Goal: Task Accomplishment & Management: Complete application form

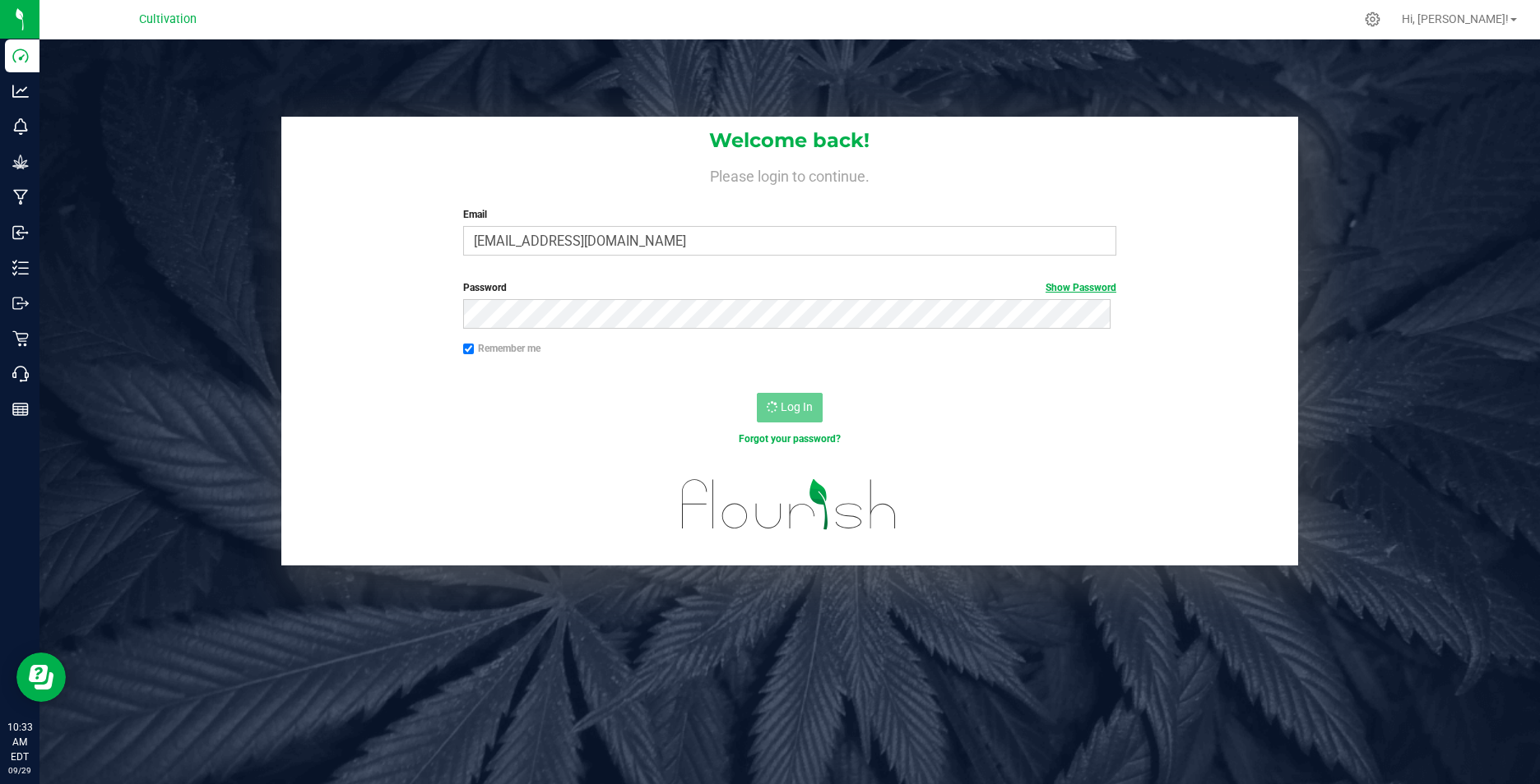
click at [1083, 284] on link "Show Password" at bounding box center [1081, 287] width 71 height 12
click at [947, 409] on div "Log In" at bounding box center [790, 413] width 1016 height 55
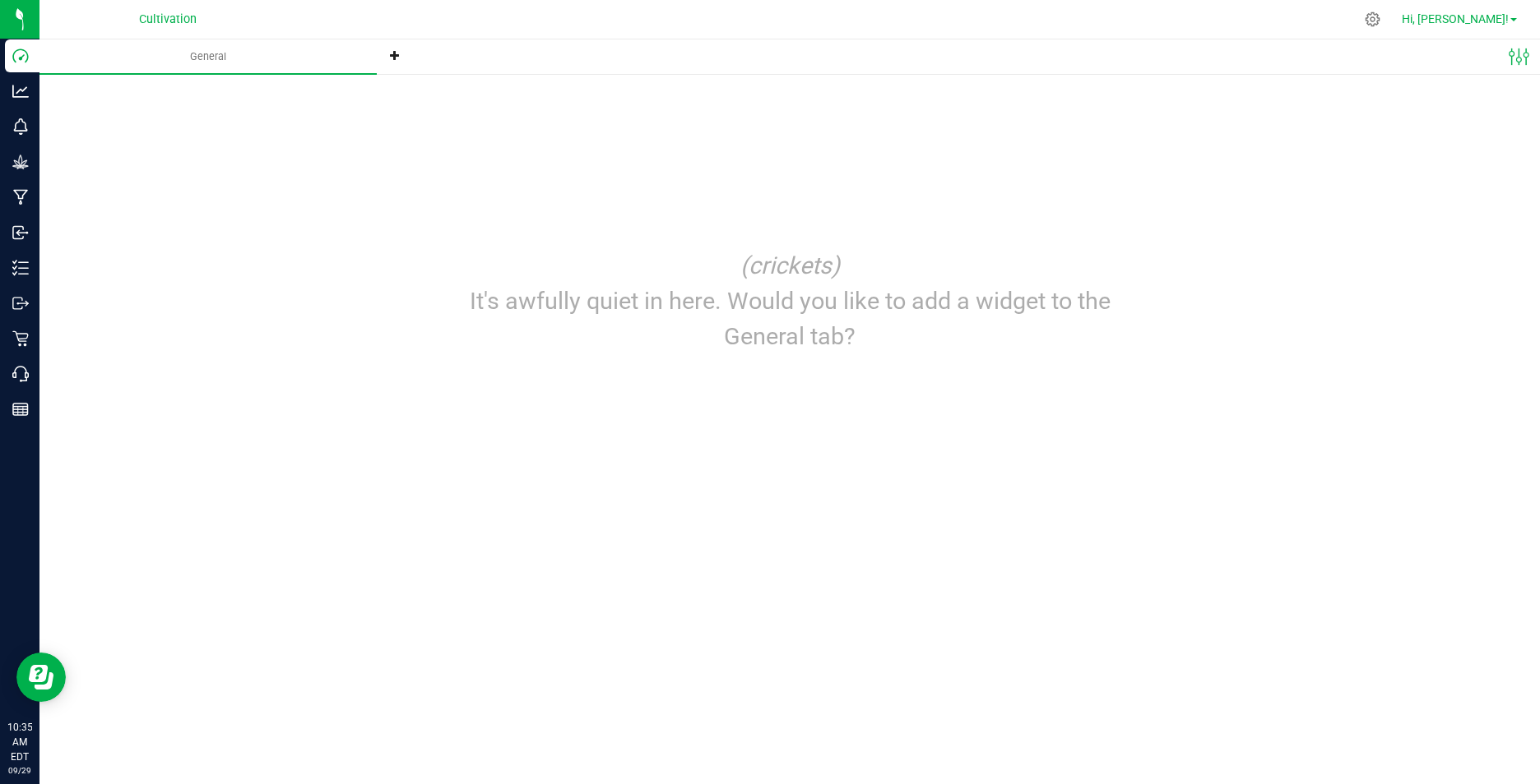
click at [1486, 17] on span "Hi, [PERSON_NAME]!" at bounding box center [1454, 18] width 107 height 13
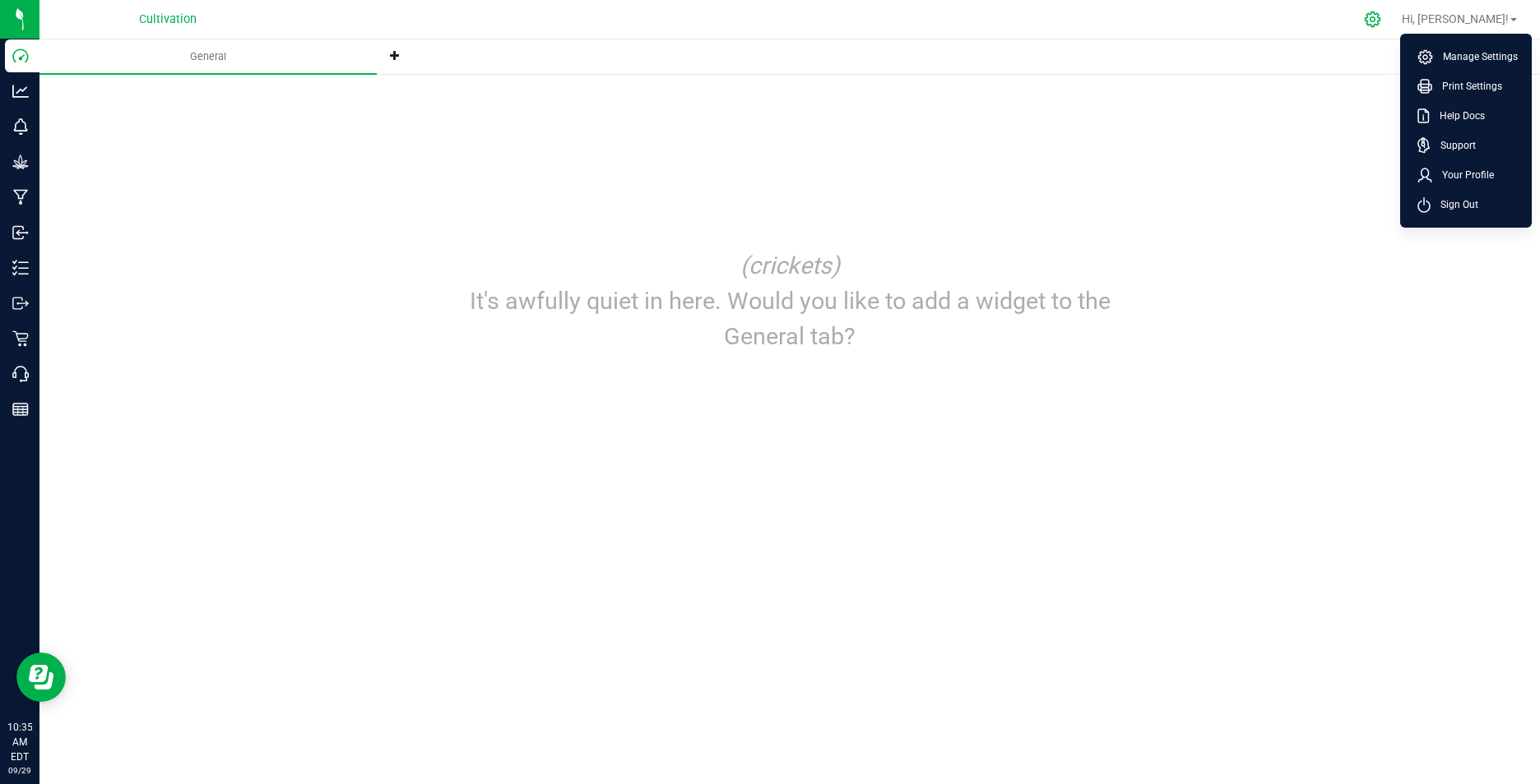
click at [1381, 12] on icon at bounding box center [1372, 19] width 17 height 17
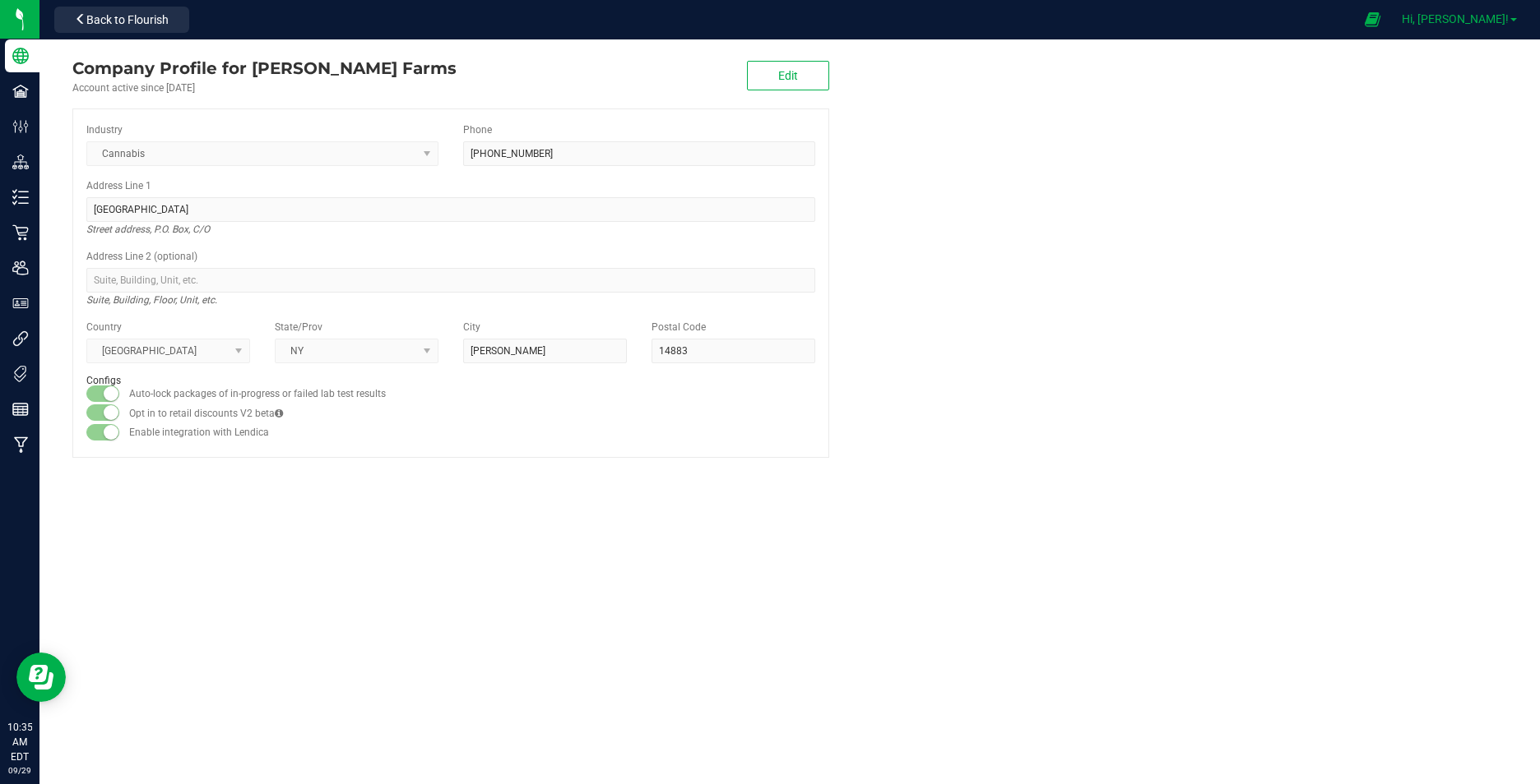
click at [1492, 21] on span "Hi, [PERSON_NAME]!" at bounding box center [1454, 18] width 107 height 13
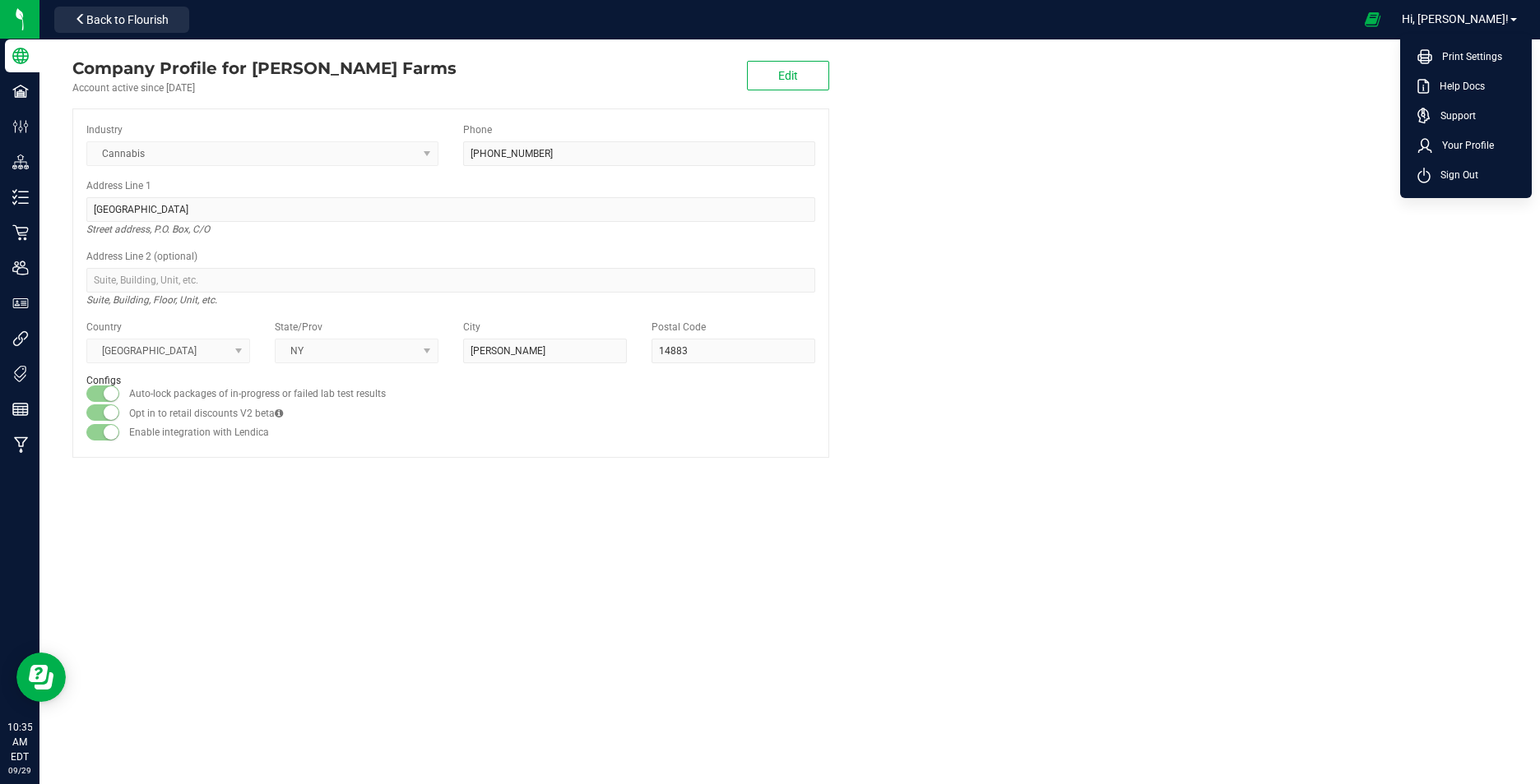
click at [1334, 186] on company "Company Profile for [PERSON_NAME] Farms Account active since [DATE] Edit Indust…" at bounding box center [790, 257] width 1500 height 435
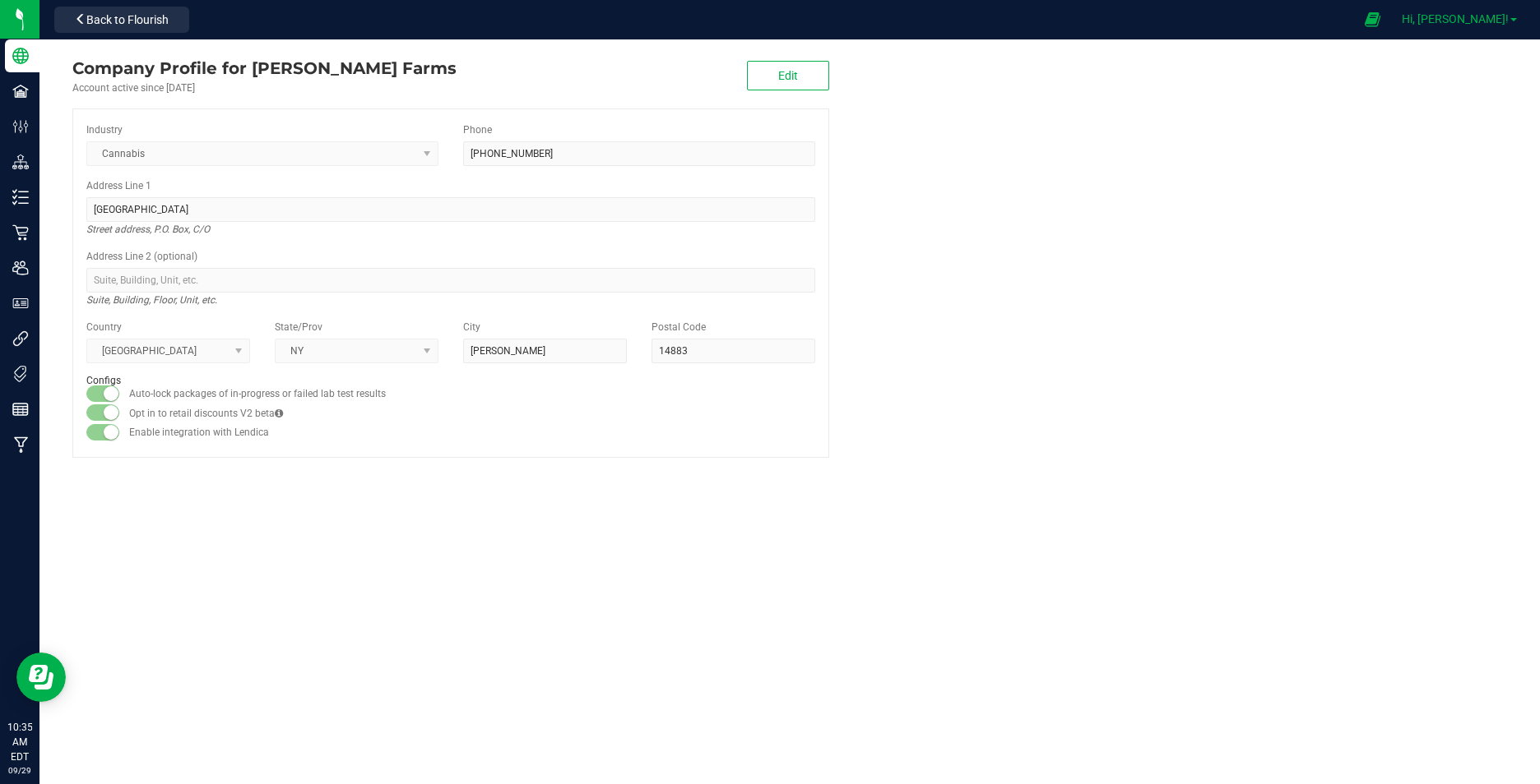
click at [1514, 18] on span at bounding box center [1512, 20] width 6 height 4
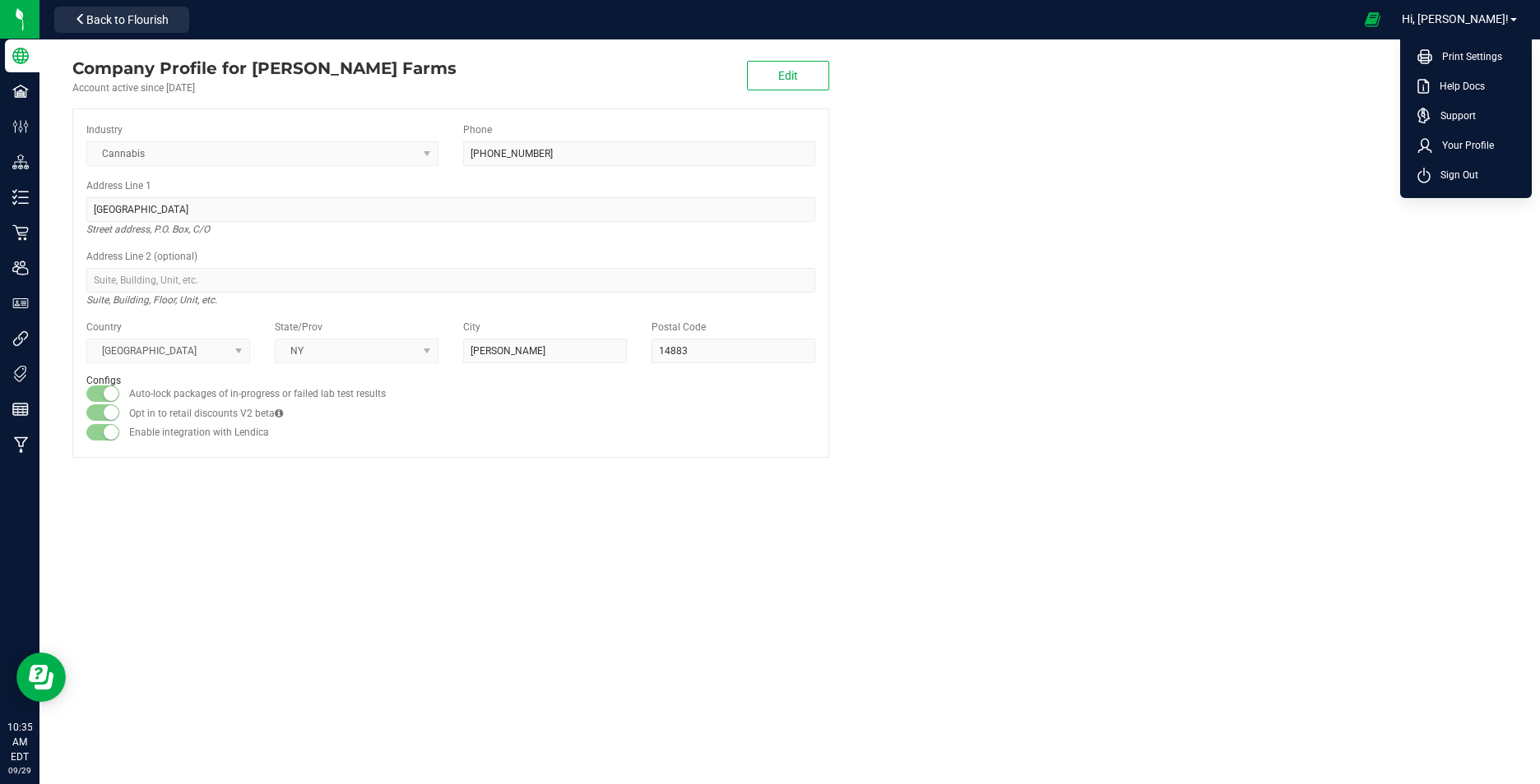
click at [1212, 127] on company "Company Profile for [PERSON_NAME] Farms Account active since [DATE] Edit Indust…" at bounding box center [790, 257] width 1500 height 435
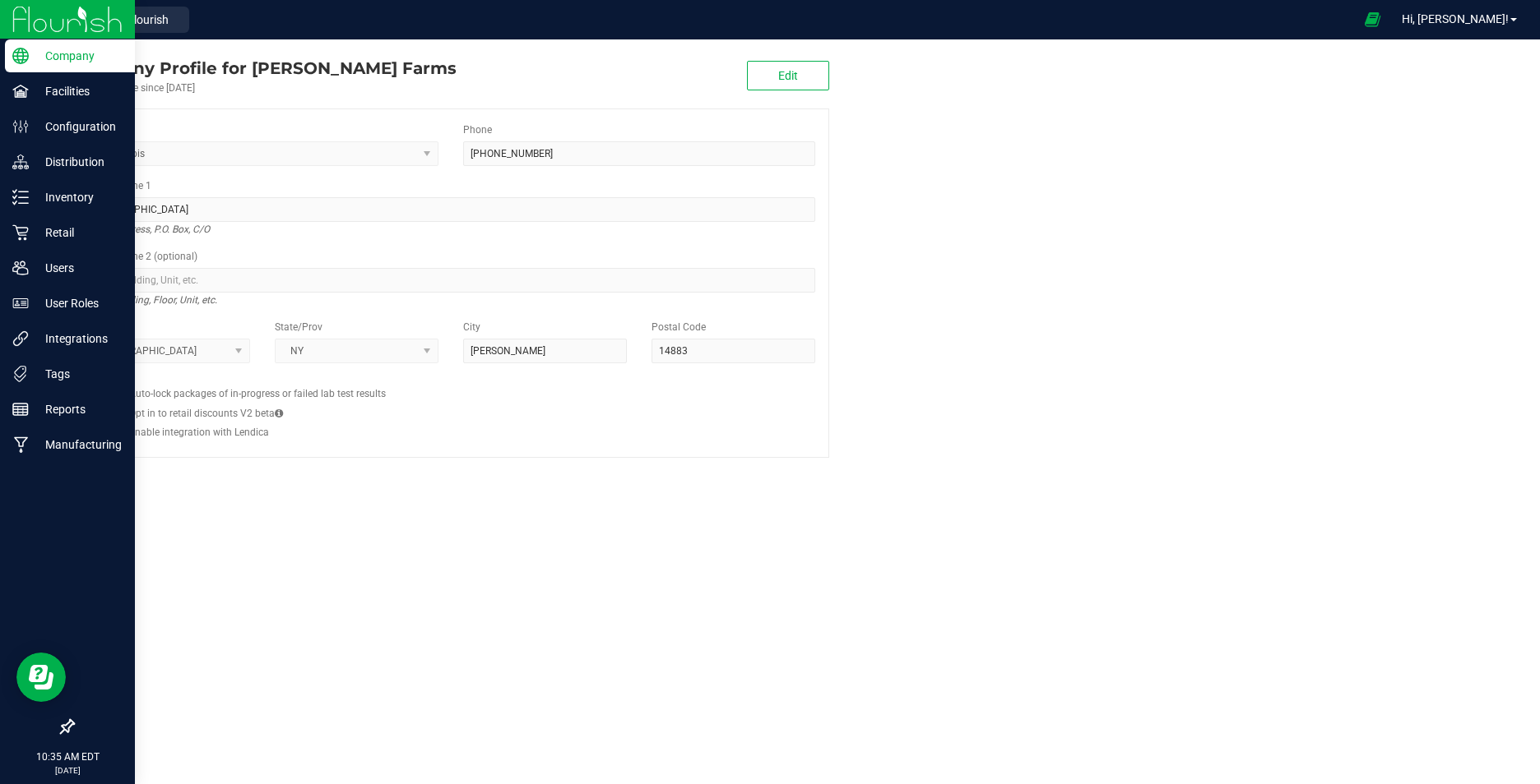
click at [74, 19] on img at bounding box center [67, 19] width 110 height 39
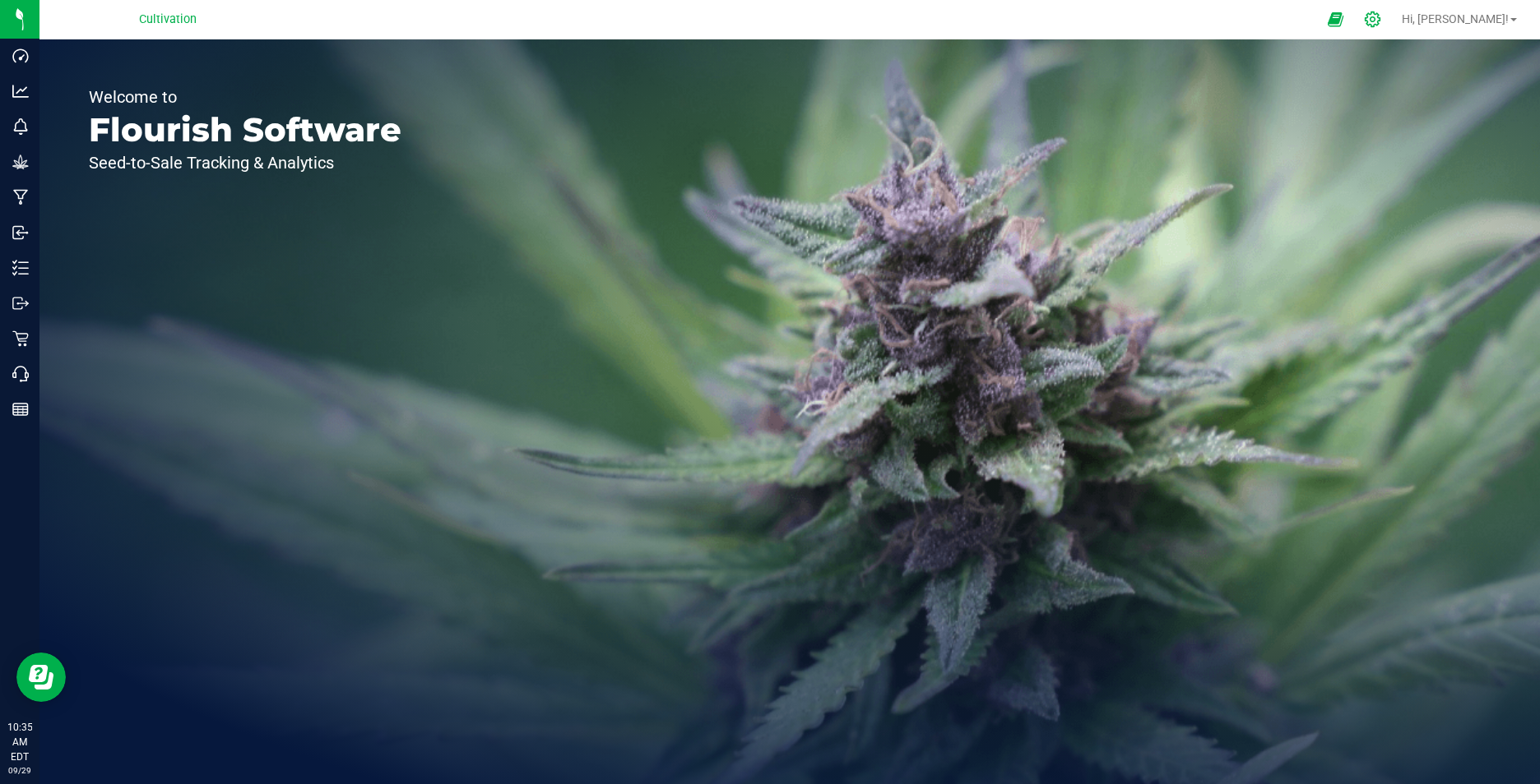
click at [1393, 29] on div at bounding box center [1372, 19] width 41 height 35
click at [1380, 15] on icon at bounding box center [1372, 19] width 16 height 16
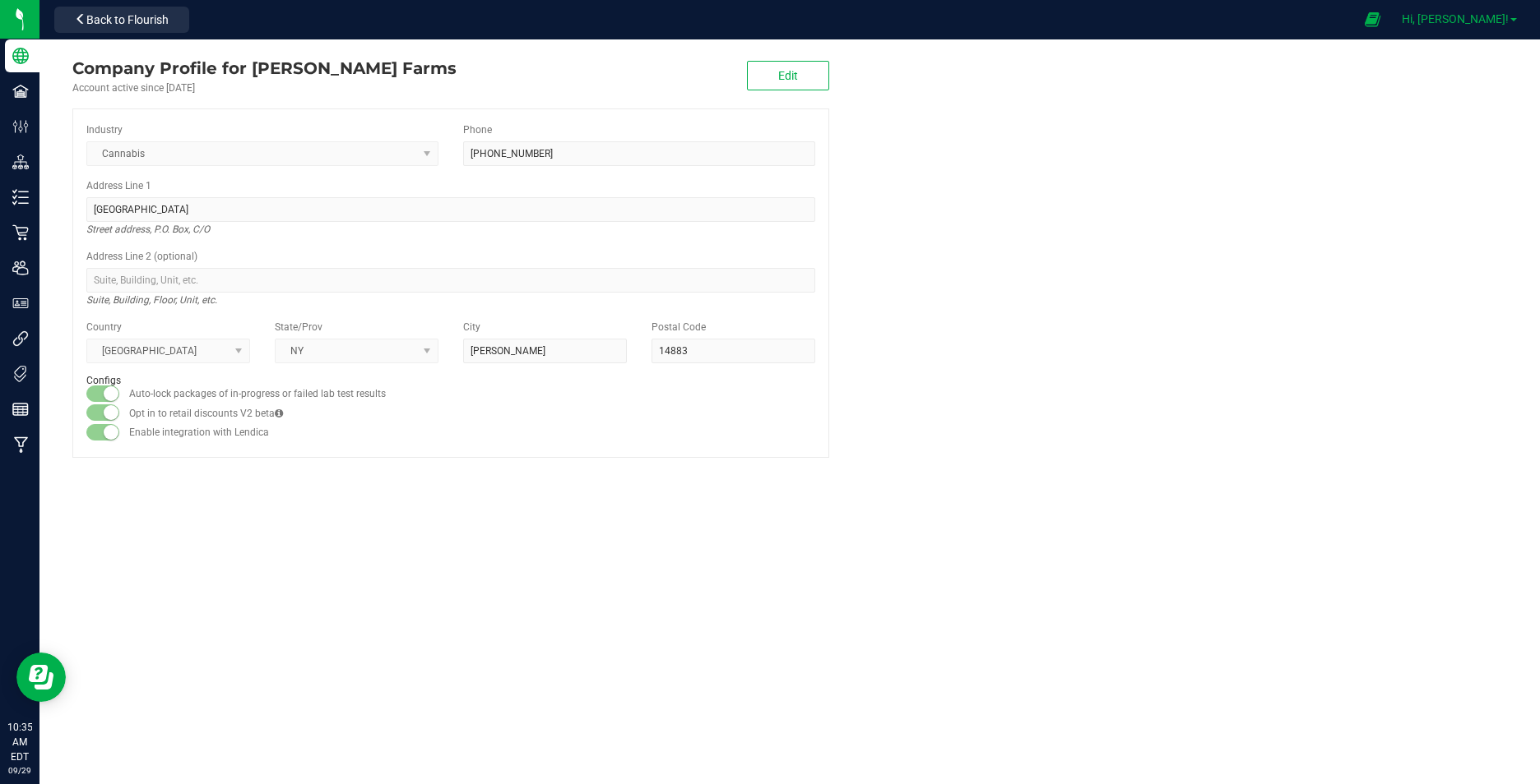
click at [1516, 17] on link "Hi, [PERSON_NAME]!" at bounding box center [1458, 19] width 128 height 17
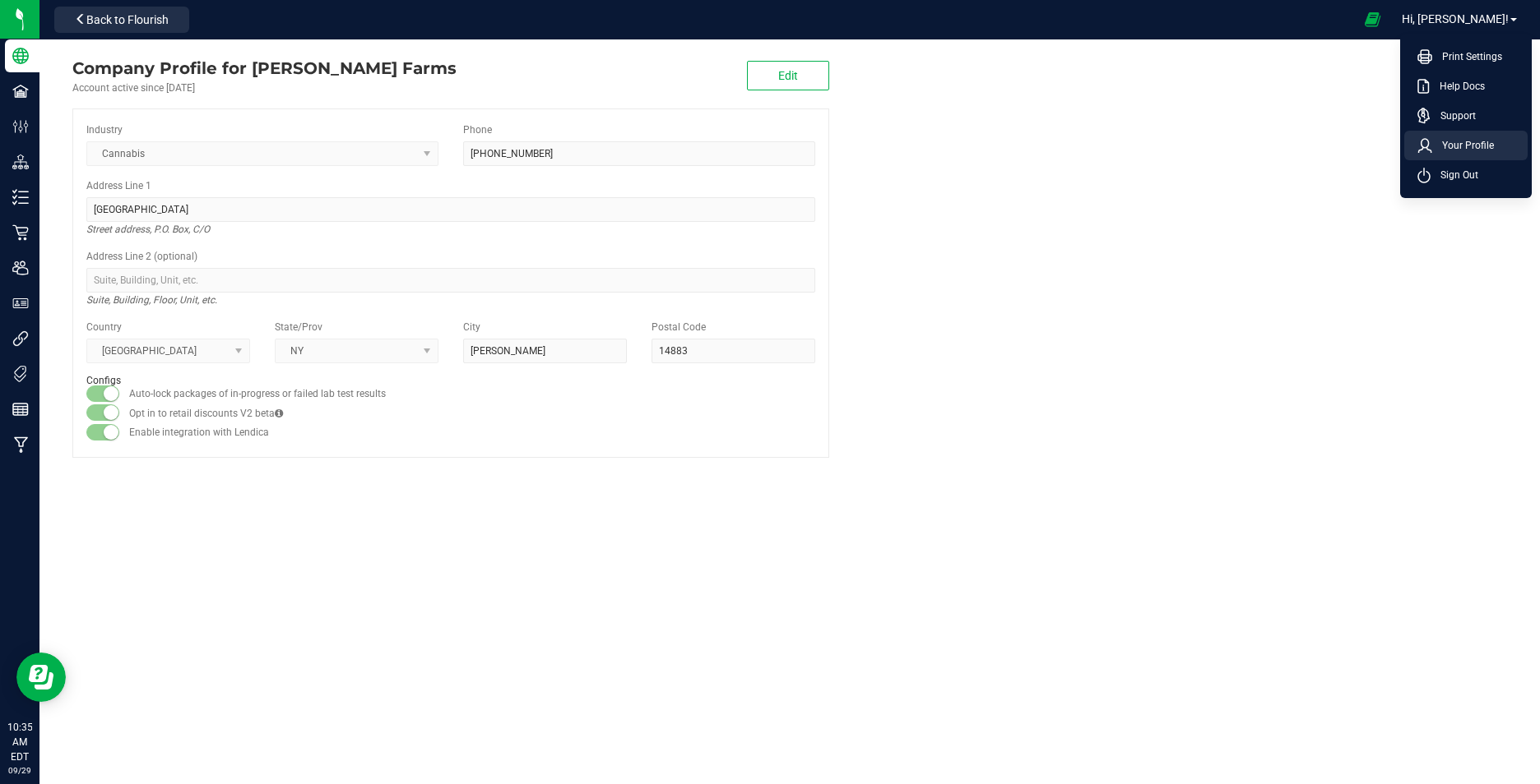
click at [1470, 149] on span "Your Profile" at bounding box center [1462, 145] width 62 height 17
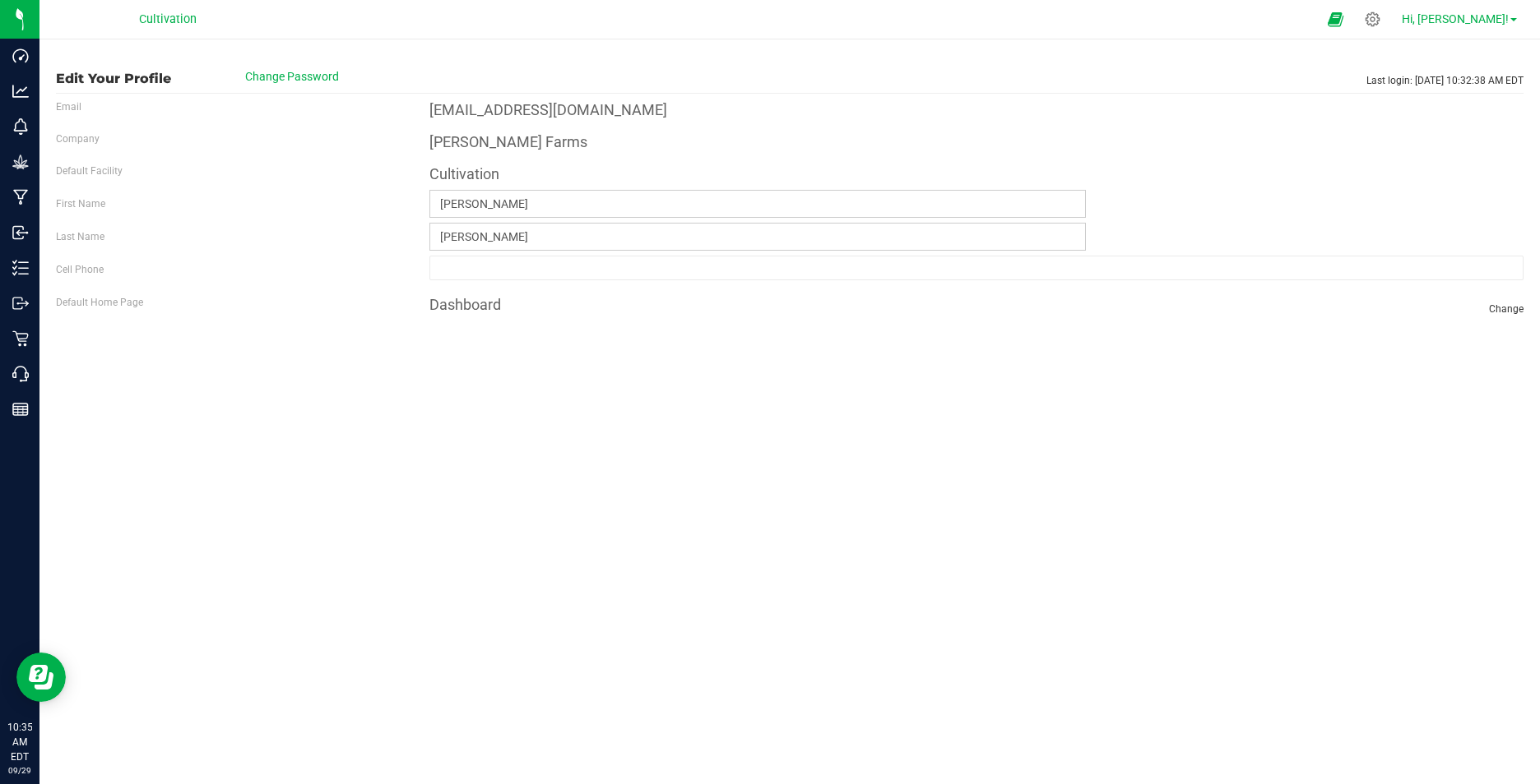
click at [1511, 22] on link "Hi, [PERSON_NAME]!" at bounding box center [1458, 19] width 128 height 17
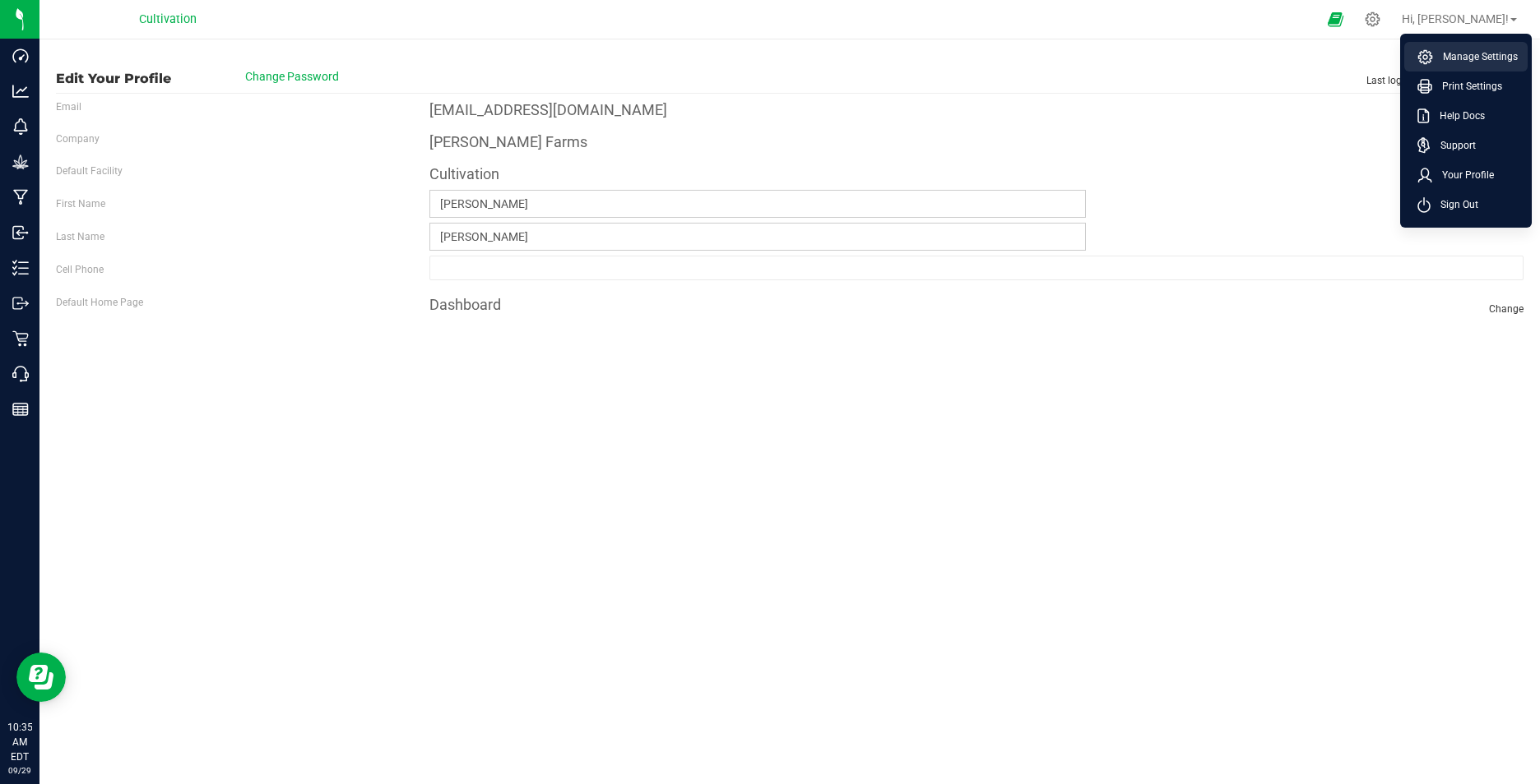
click at [1478, 58] on span "Manage Settings" at bounding box center [1475, 57] width 85 height 17
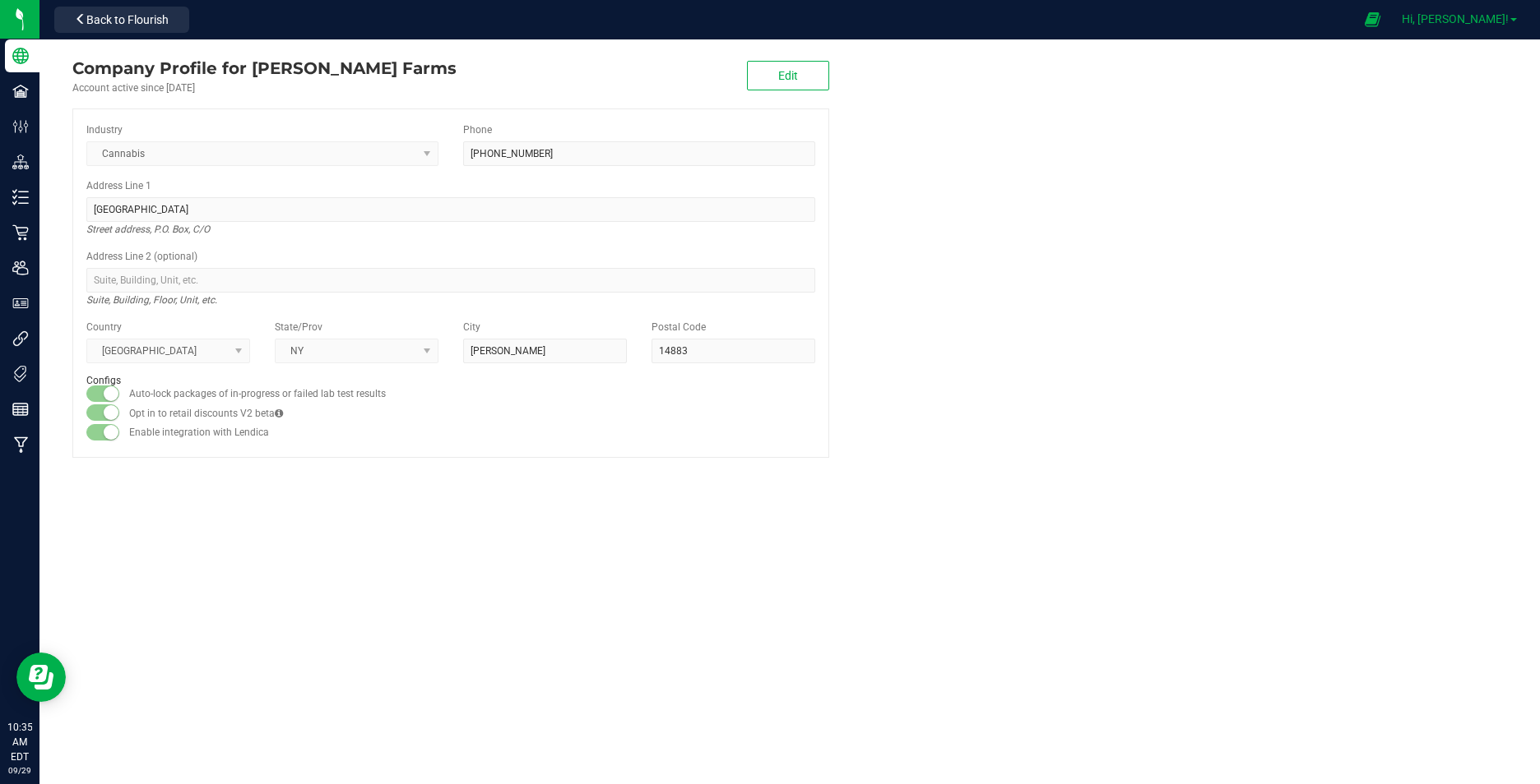
click at [1504, 16] on span "Hi, [PERSON_NAME]!" at bounding box center [1454, 18] width 107 height 13
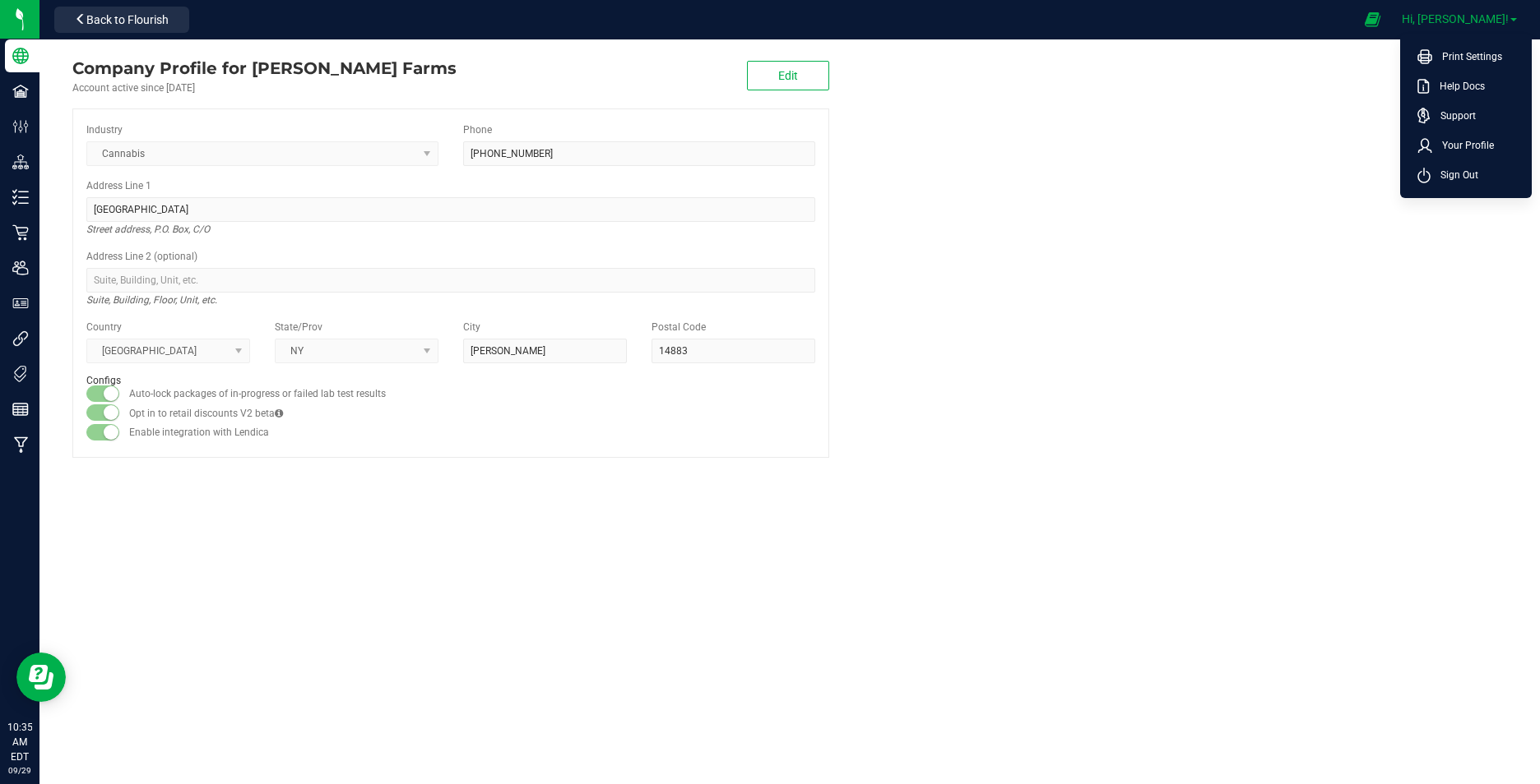
click at [1514, 17] on link "Hi, [PERSON_NAME]!" at bounding box center [1458, 19] width 128 height 17
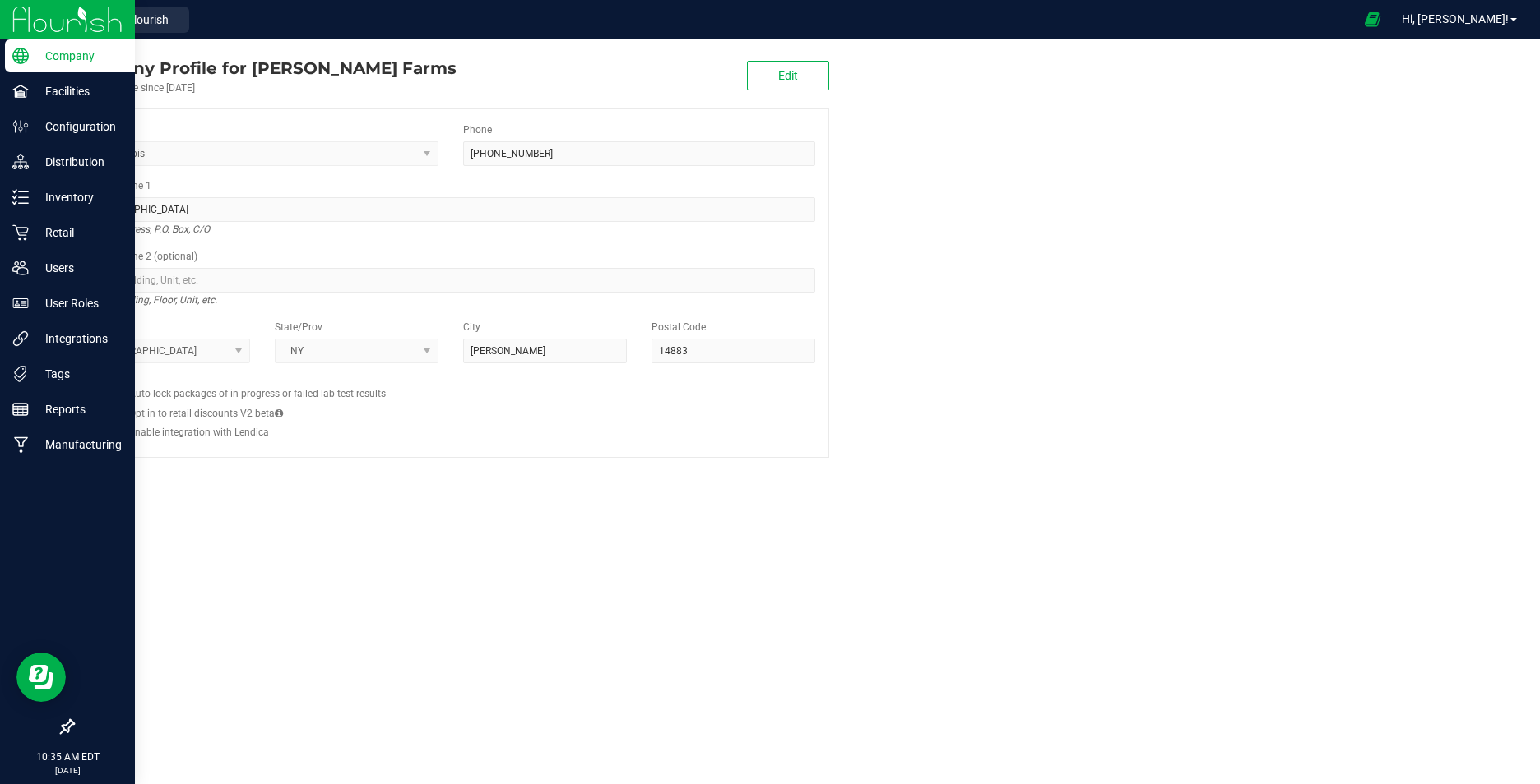
click at [16, 23] on img at bounding box center [67, 19] width 110 height 39
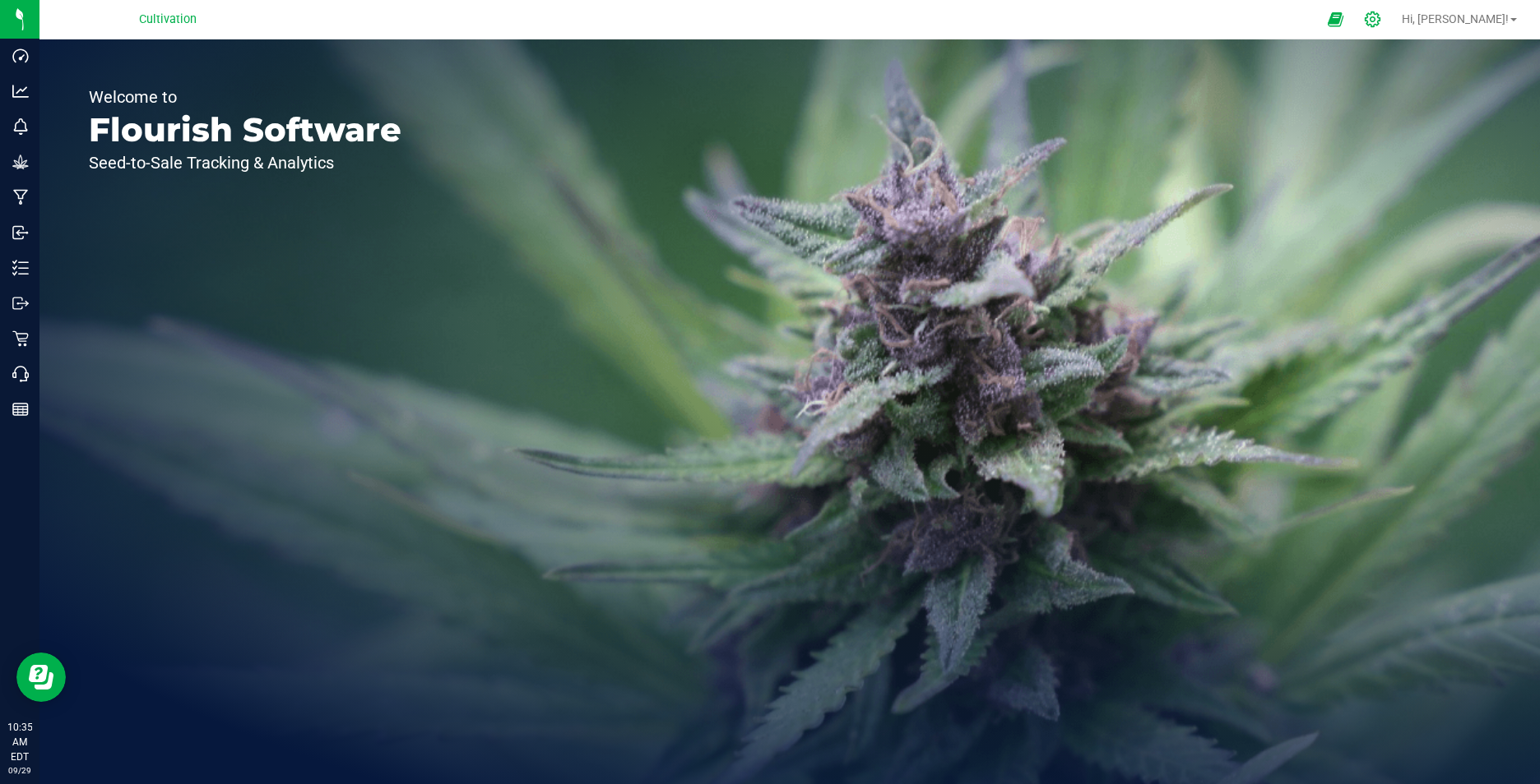
click at [1381, 19] on icon at bounding box center [1372, 19] width 17 height 17
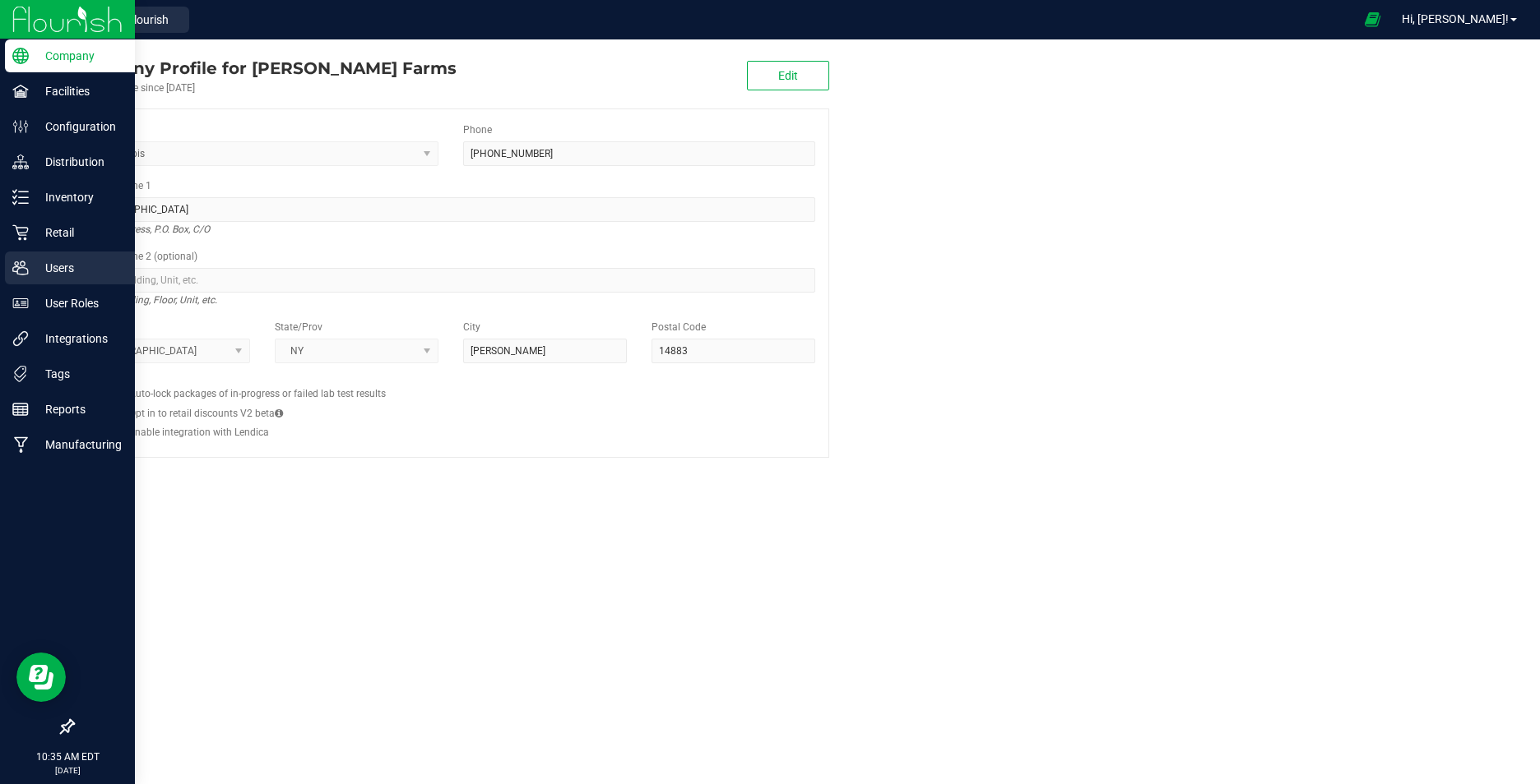
click at [77, 267] on p "Users" at bounding box center [77, 268] width 98 height 19
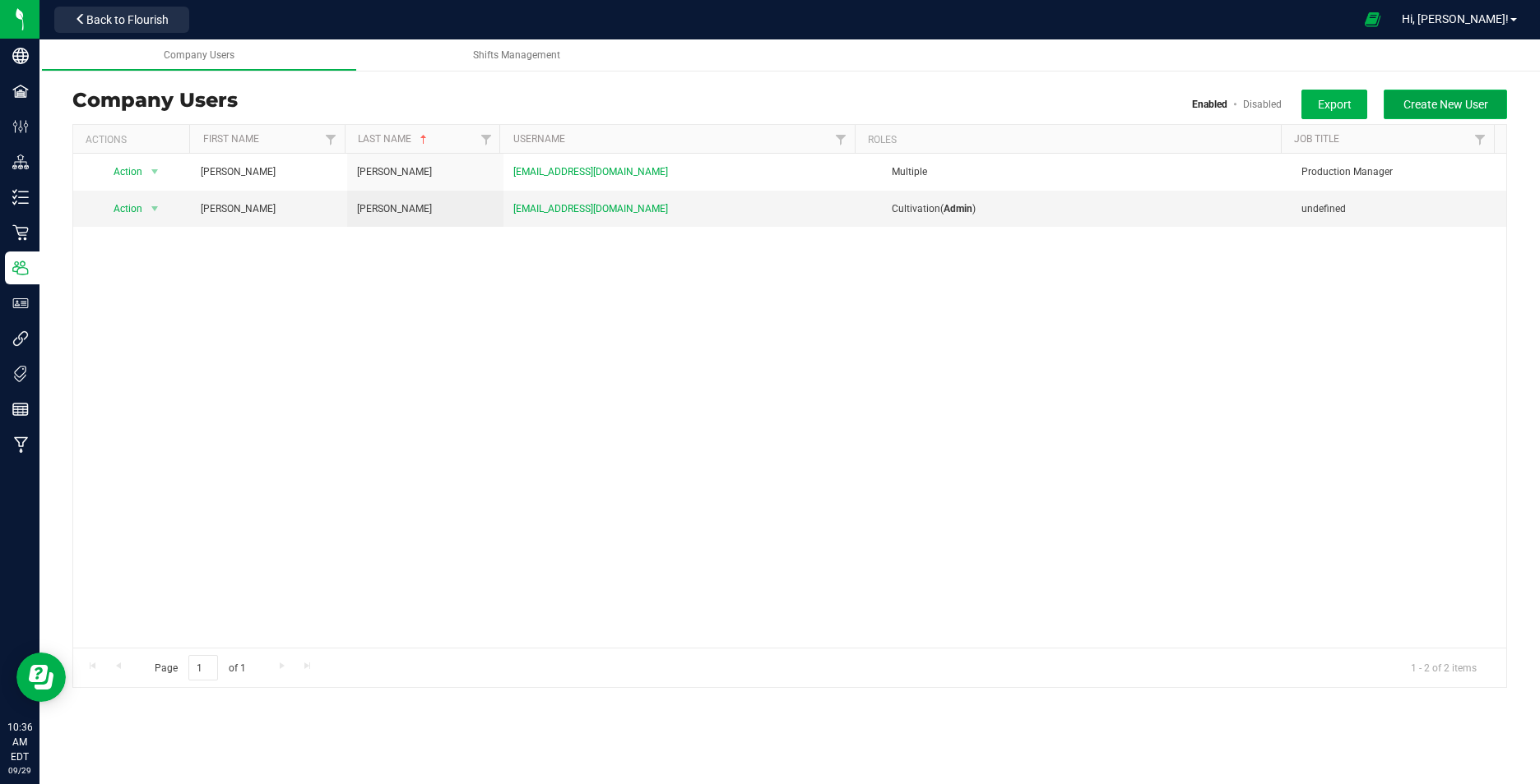
click at [1444, 107] on span "Create New User" at bounding box center [1445, 104] width 85 height 13
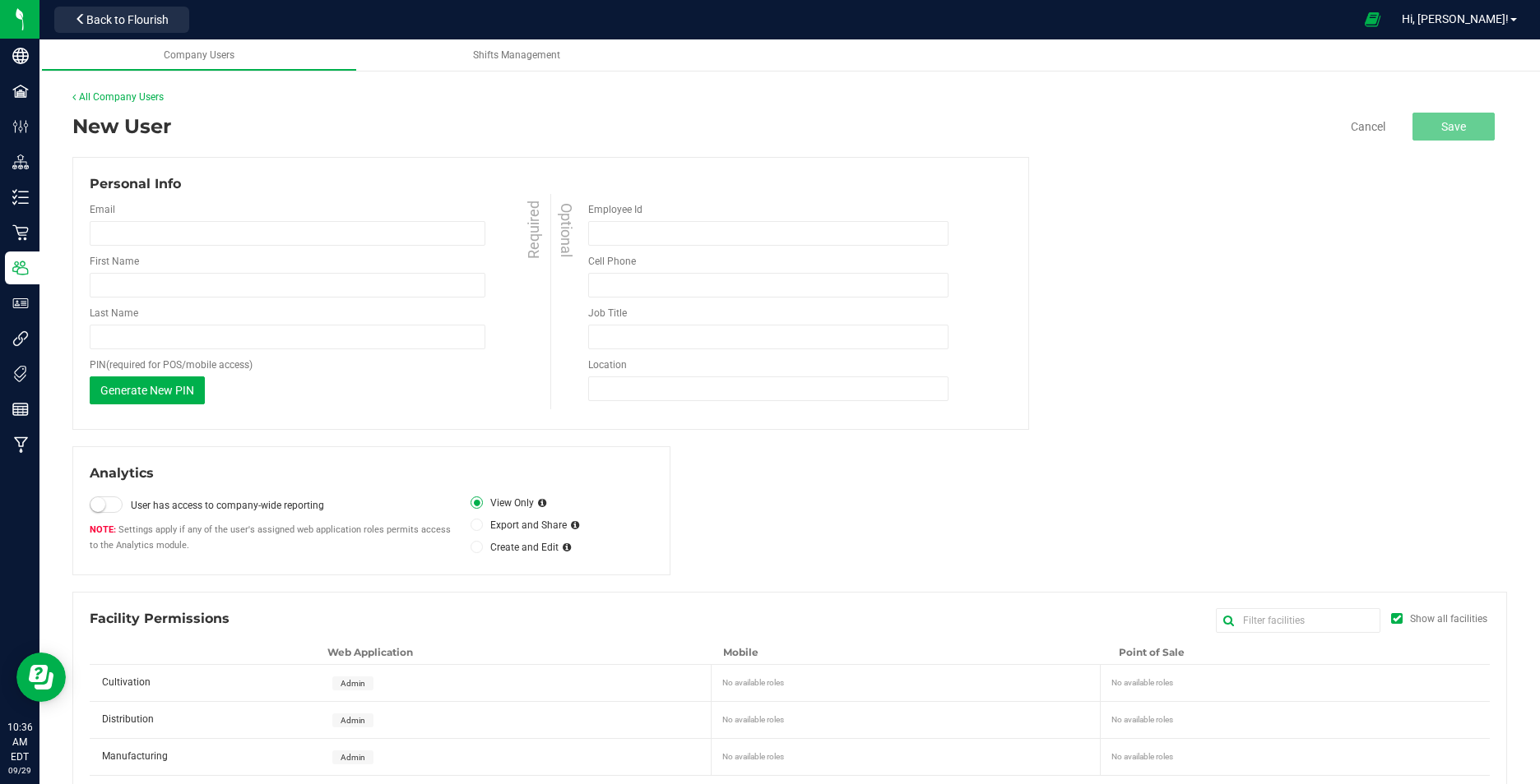
click at [1148, 323] on div "Personal Info Email Required First Name Required Last Name Required" at bounding box center [790, 294] width 1434 height 273
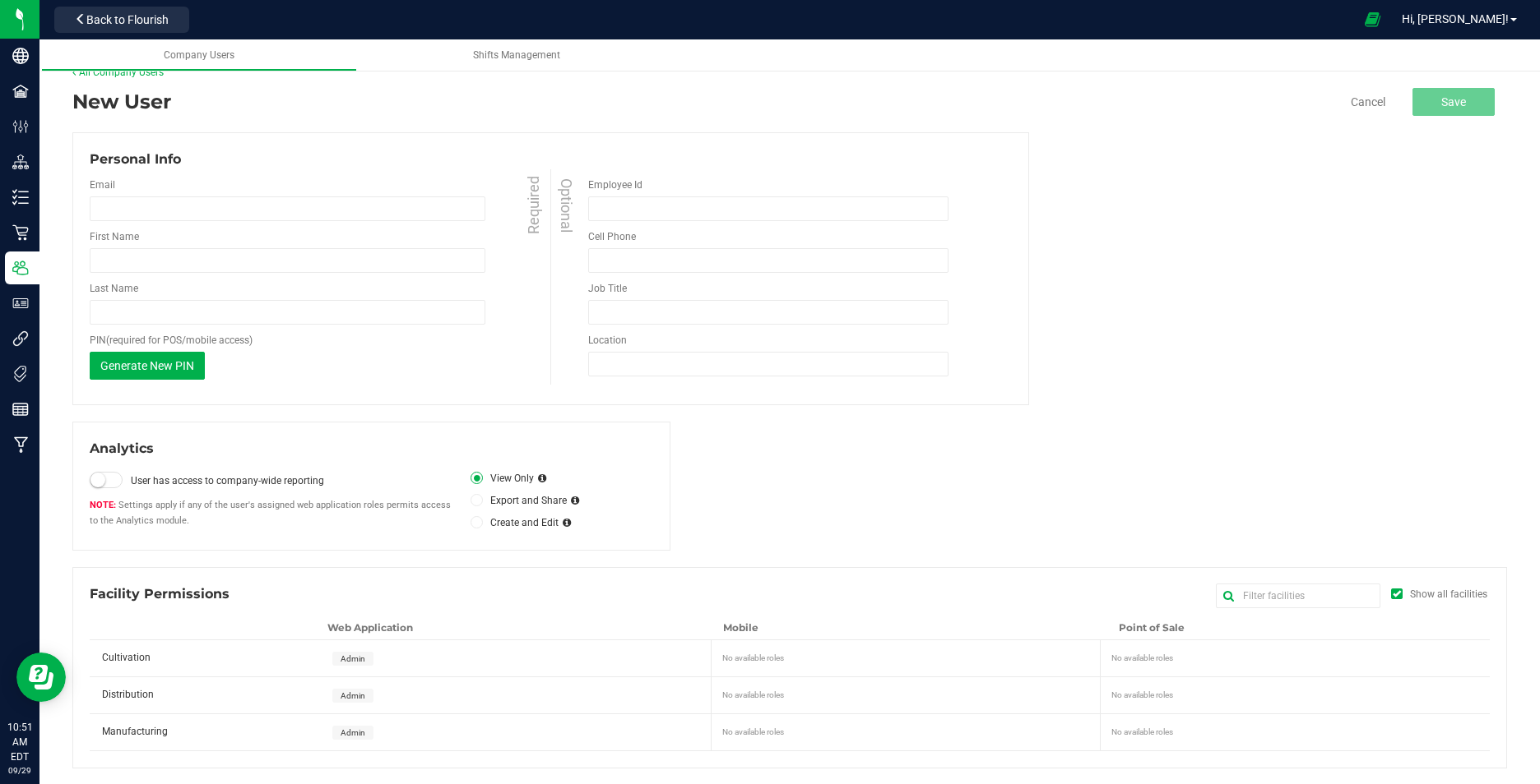
scroll to position [26, 0]
click at [475, 500] on icon at bounding box center [477, 500] width 6 height 0
click at [0, 0] on input "Export and Share" at bounding box center [0, 0] width 0 height 0
click at [470, 523] on span at bounding box center [476, 521] width 12 height 12
click at [474, 522] on icon at bounding box center [477, 522] width 6 height 0
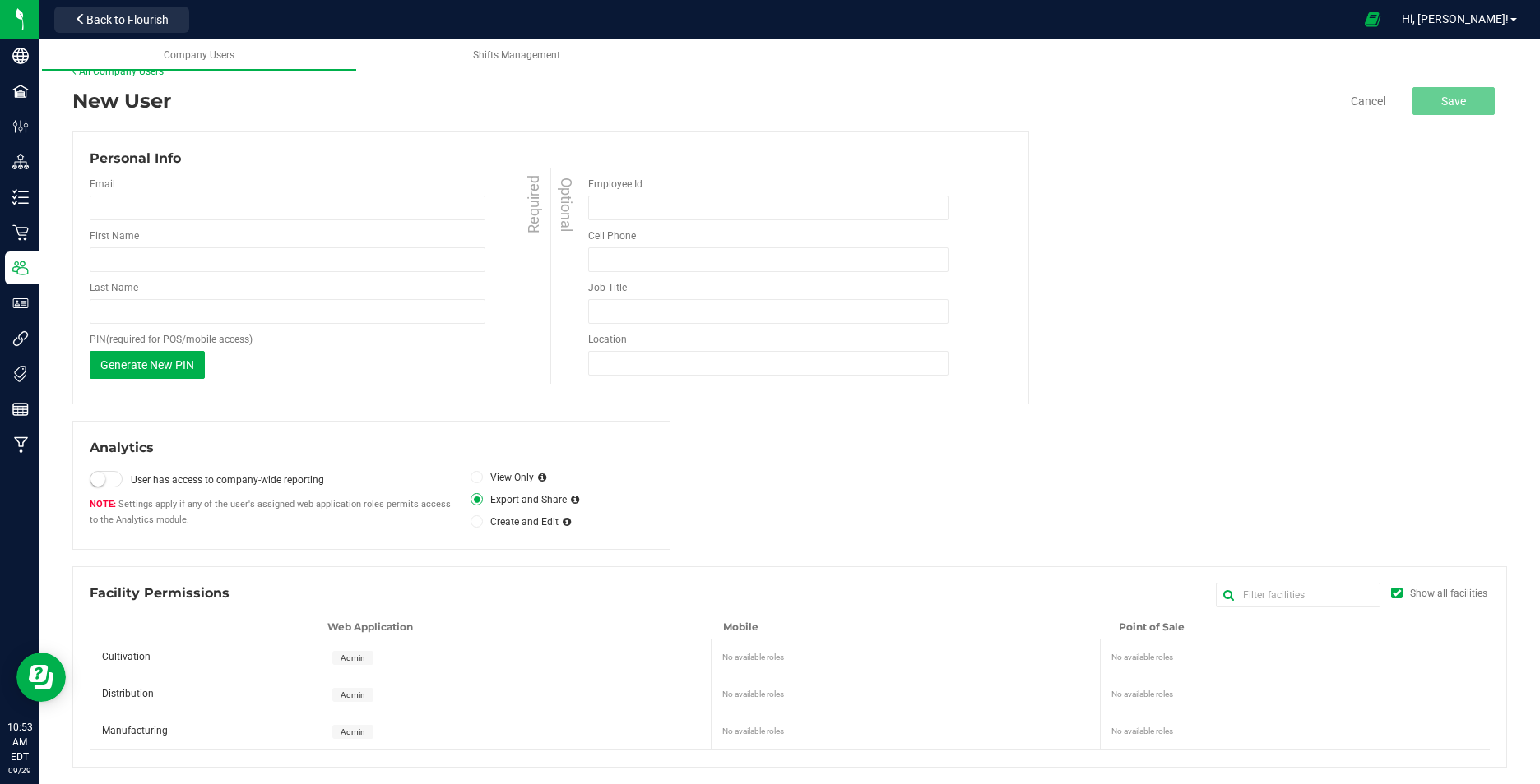
click at [0, 0] on input "Create and Edit" at bounding box center [0, 0] width 0 height 0
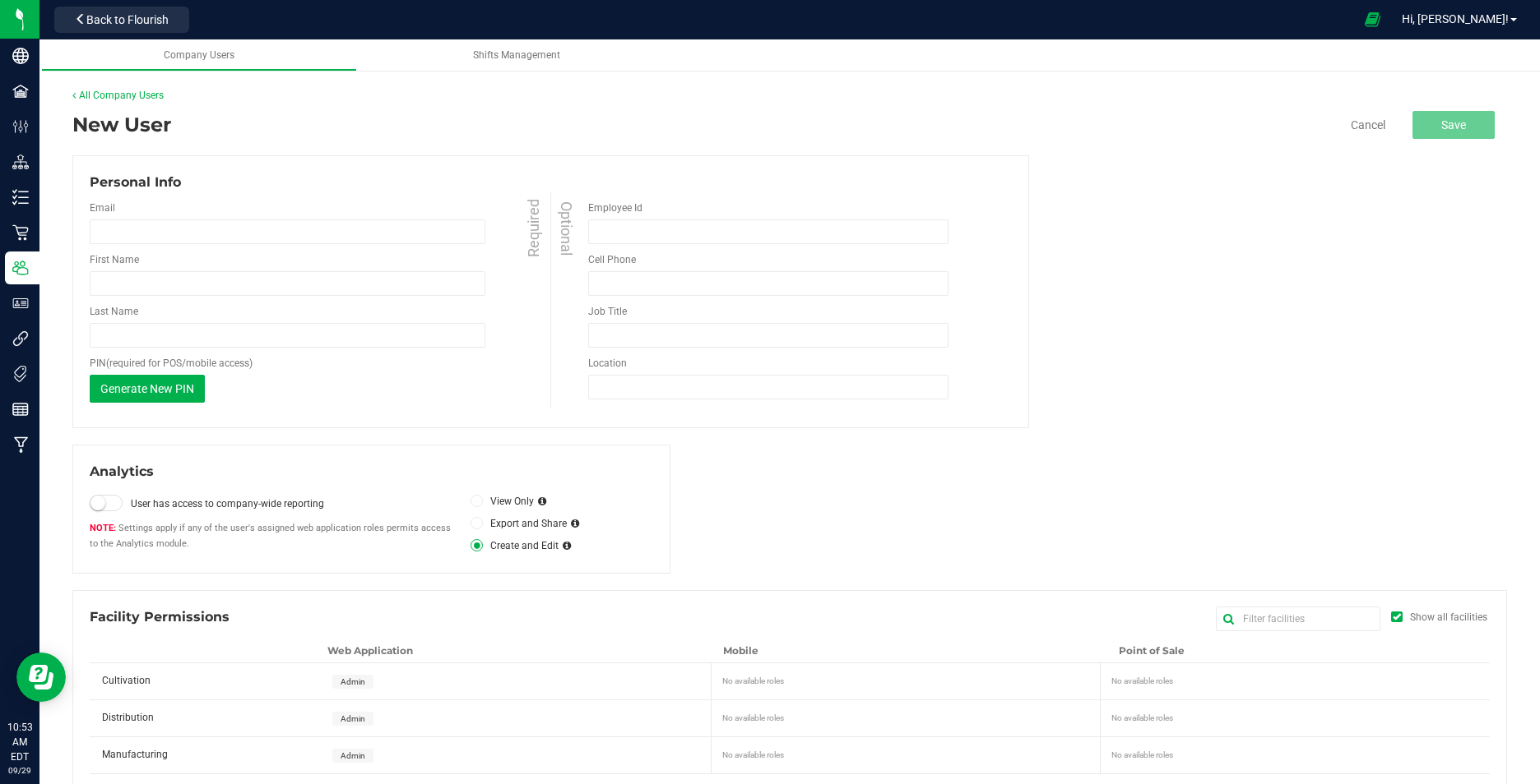
scroll to position [0, 0]
click at [505, 48] on link "Shifts Management" at bounding box center [516, 55] width 316 height 32
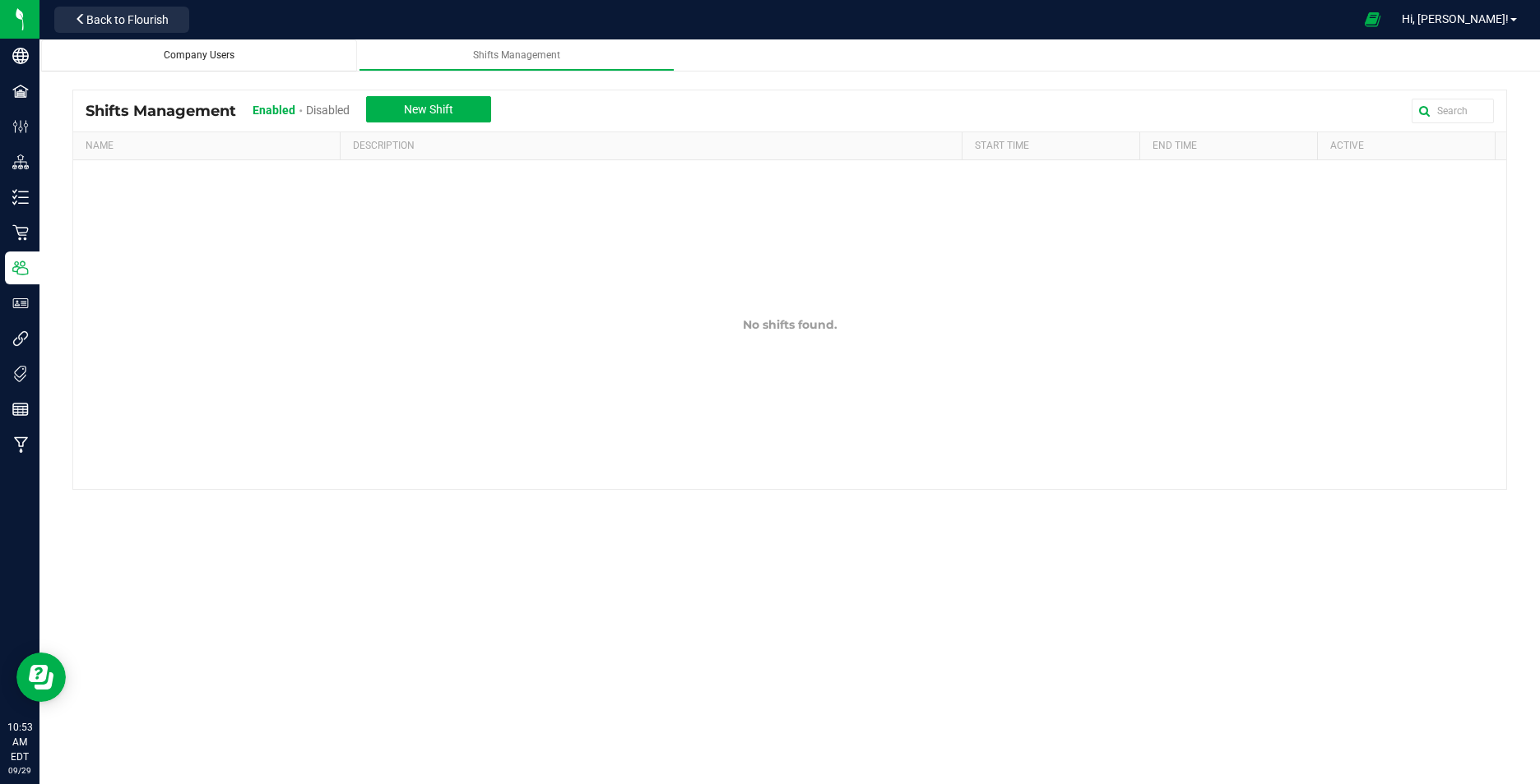
click at [233, 50] on span "Company Users" at bounding box center [199, 55] width 71 height 12
